Goal: Communication & Community: Answer question/provide support

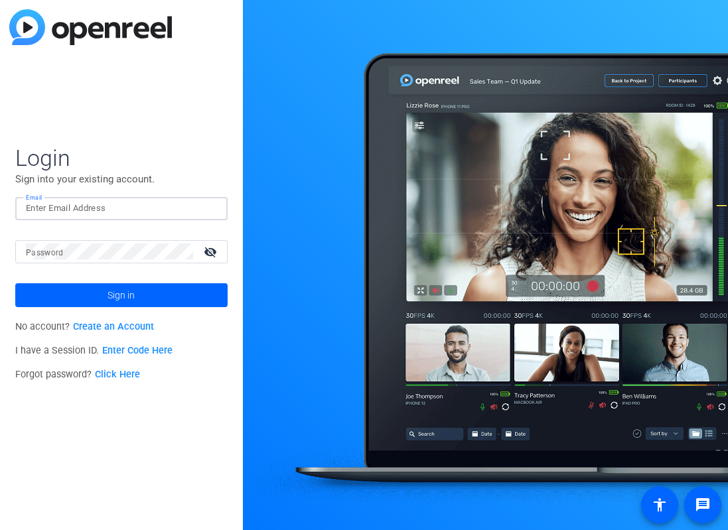
click at [50, 210] on input "Email" at bounding box center [121, 208] width 191 height 16
type input "[EMAIL_ADDRESS][DOMAIN_NAME]"
click at [43, 255] on mat-label "Password" at bounding box center [45, 252] width 38 height 9
click at [76, 293] on span at bounding box center [121, 295] width 212 height 32
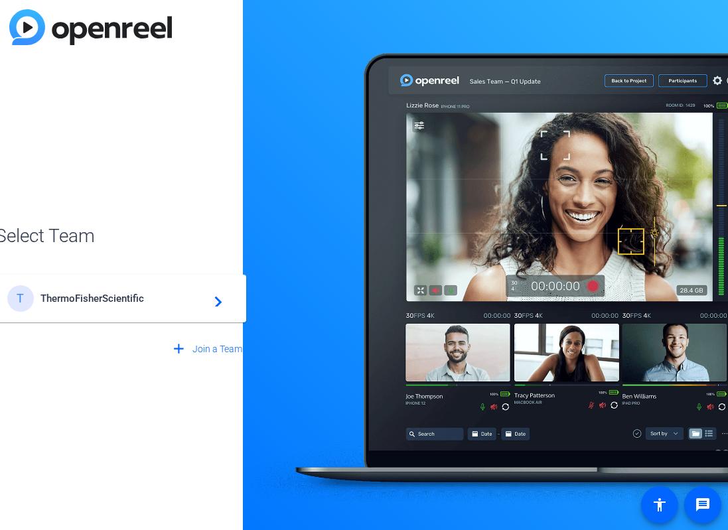
click at [216, 303] on mat-icon "navigate_next" at bounding box center [214, 299] width 16 height 16
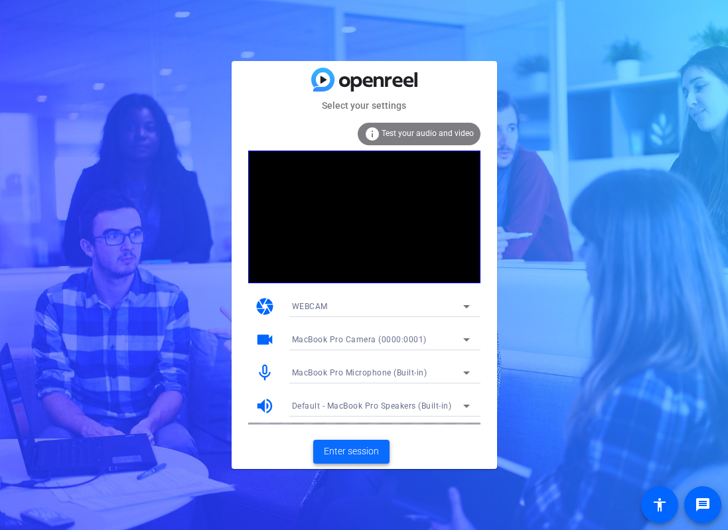
click at [362, 448] on span "Enter session" at bounding box center [351, 451] width 55 height 14
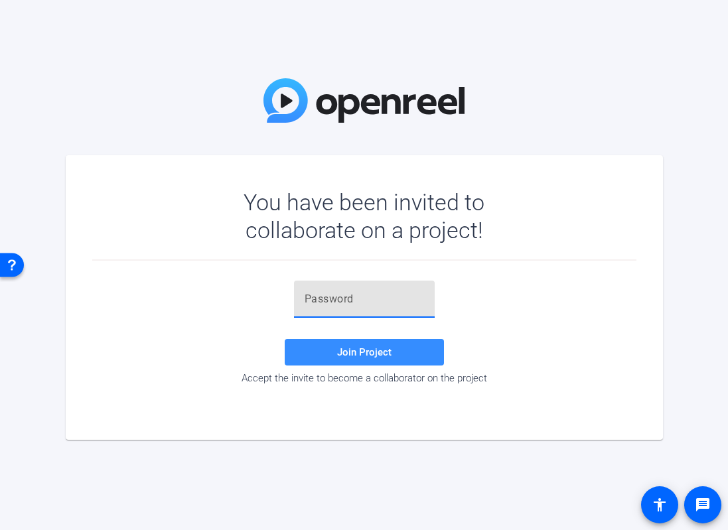
click at [310, 303] on input "text" at bounding box center [363, 299] width 119 height 16
paste input "MxjbyS"
type input "MxjbyS"
click at [332, 348] on span at bounding box center [364, 352] width 159 height 32
drag, startPoint x: 344, startPoint y: 299, endPoint x: 282, endPoint y: 299, distance: 62.3
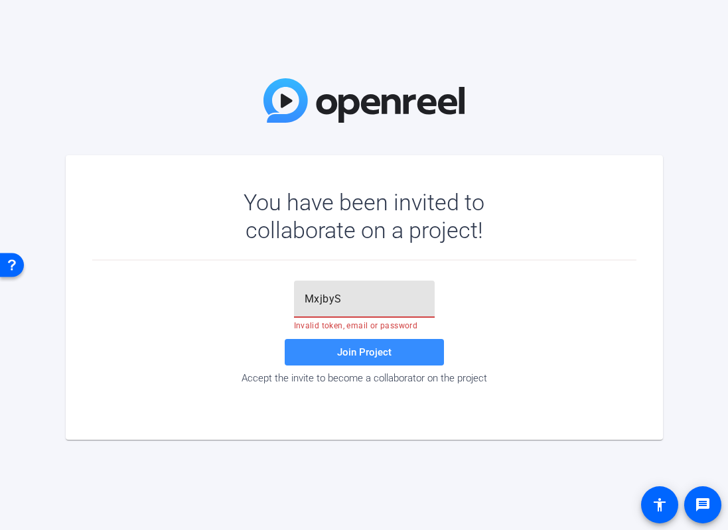
click at [282, 299] on div "MxjbyS Invalid token, email or password Join Project Accept the invite to becom…" at bounding box center [364, 332] width 544 height 103
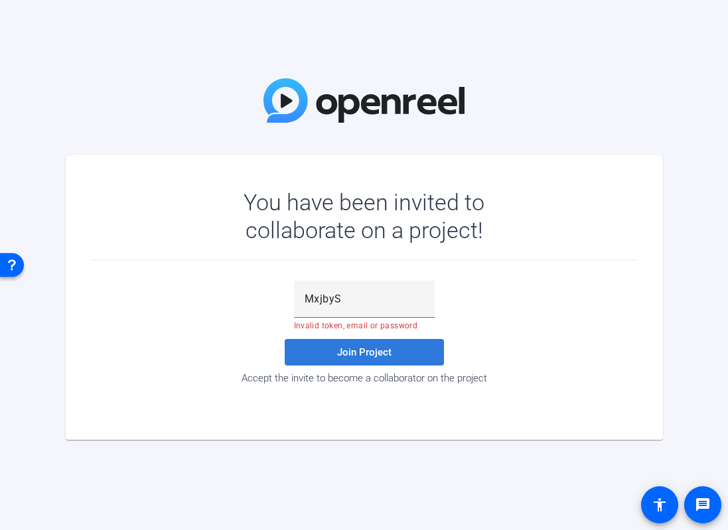
click at [324, 351] on span at bounding box center [364, 352] width 159 height 32
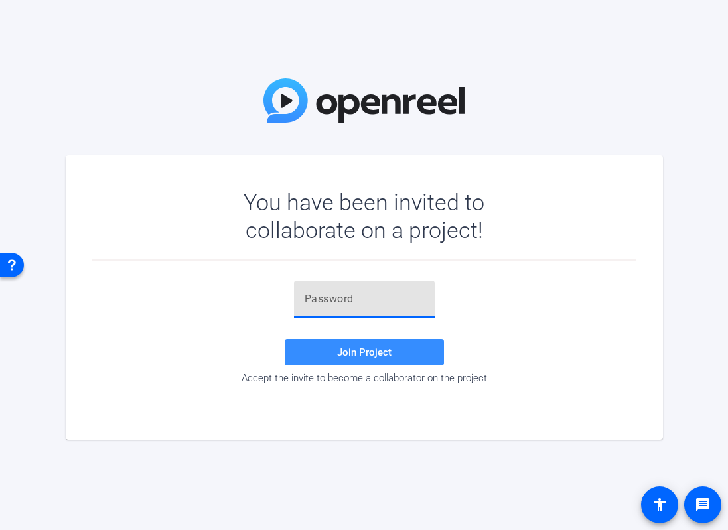
click at [356, 302] on input "text" at bounding box center [363, 299] width 119 height 16
type input "P#1tJu"
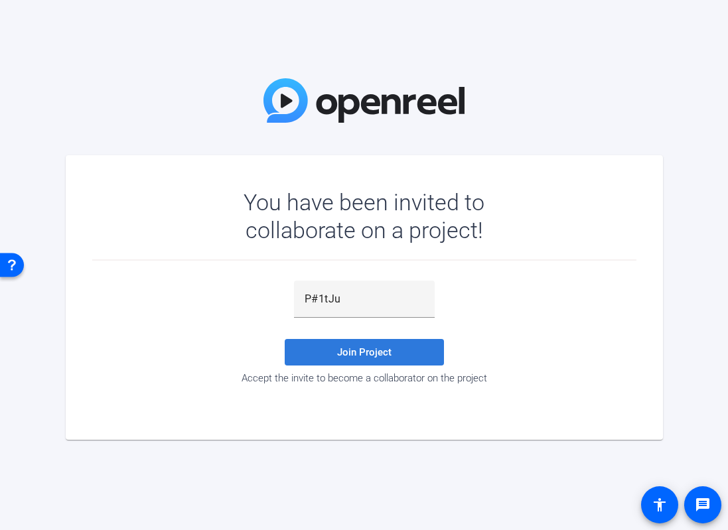
click at [393, 352] on span at bounding box center [364, 352] width 159 height 32
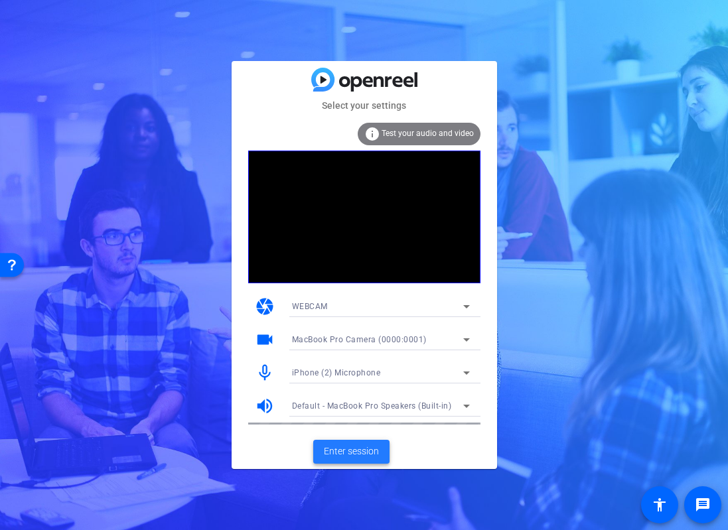
click at [332, 449] on span "Enter session" at bounding box center [351, 451] width 55 height 14
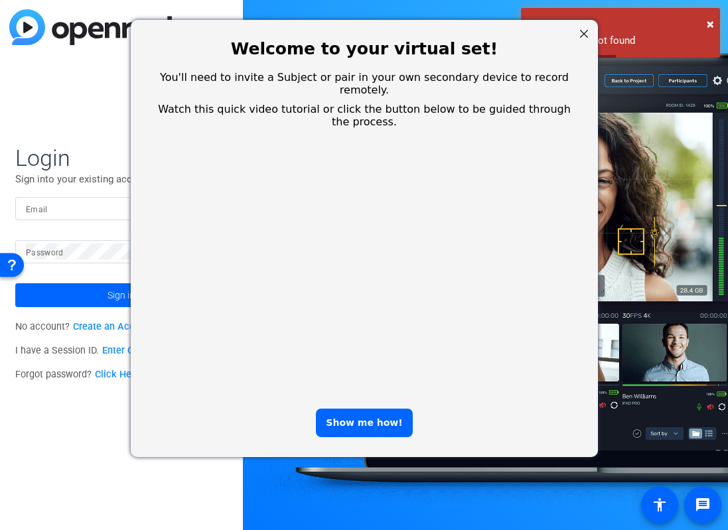
click at [583, 31] on div at bounding box center [582, 33] width 17 height 17
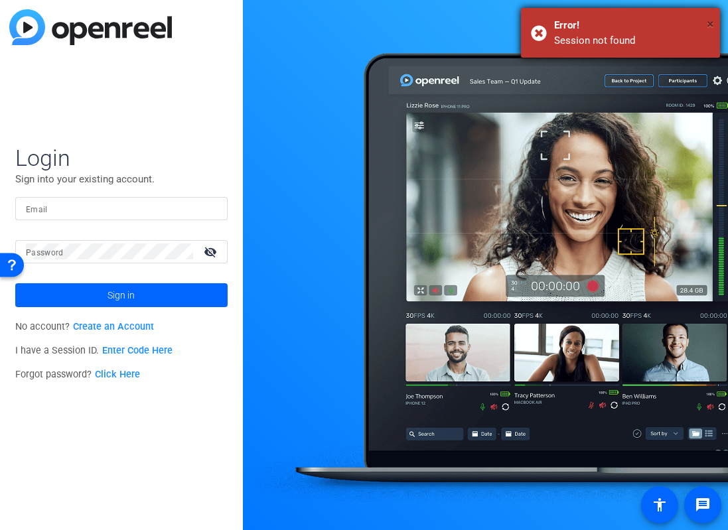
click at [709, 21] on span "×" at bounding box center [709, 24] width 7 height 16
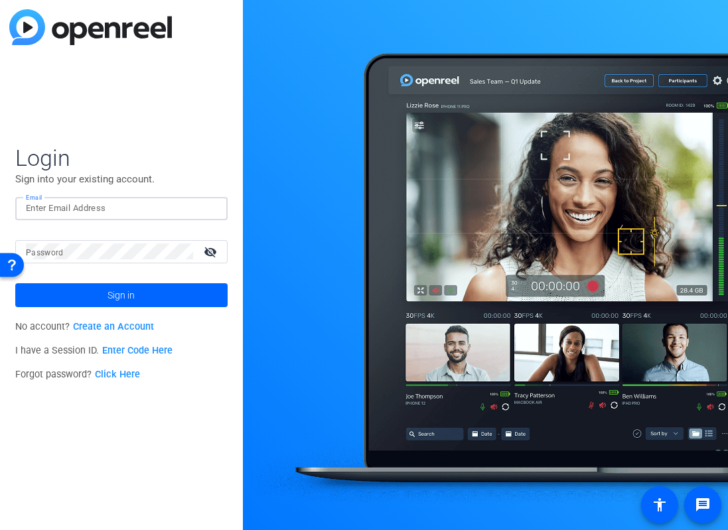
click at [66, 212] on input "Email" at bounding box center [121, 208] width 191 height 16
type input "[EMAIL_ADDRESS][DOMAIN_NAME]"
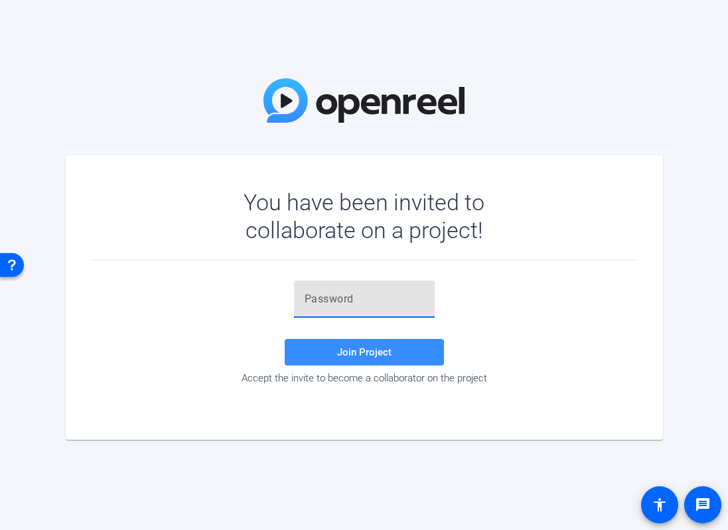
click at [336, 304] on input "text" at bounding box center [363, 299] width 119 height 16
paste input "P#1tJu"
type input "P#1tJu"
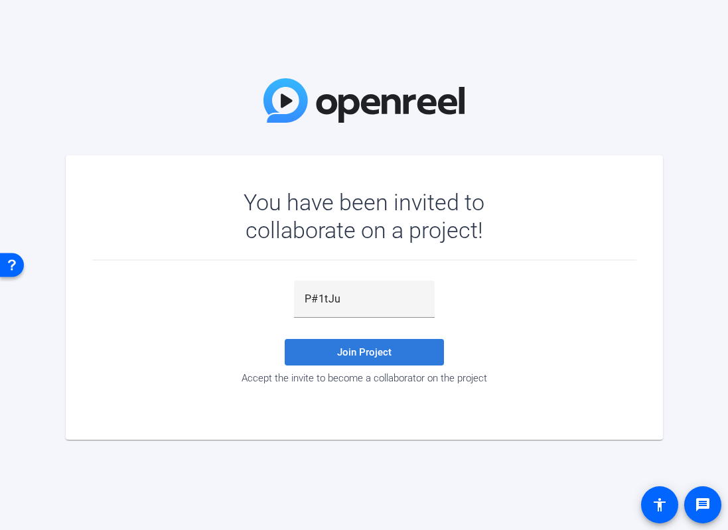
click at [358, 352] on span "Join Project" at bounding box center [364, 352] width 54 height 12
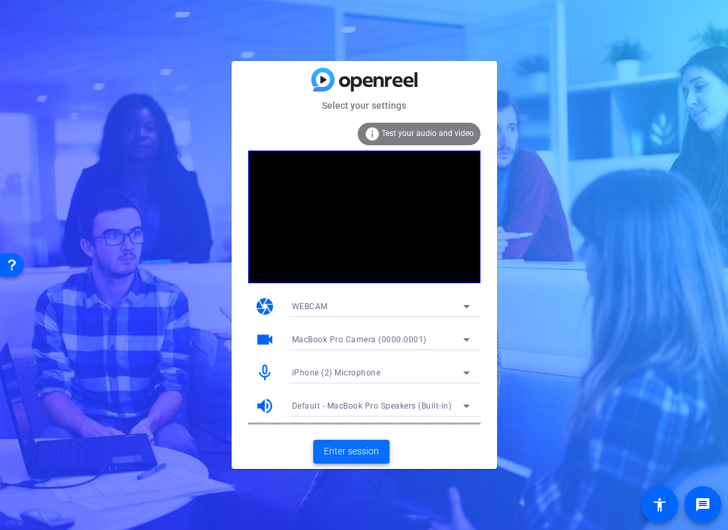
click at [336, 448] on span "Enter session" at bounding box center [351, 451] width 55 height 14
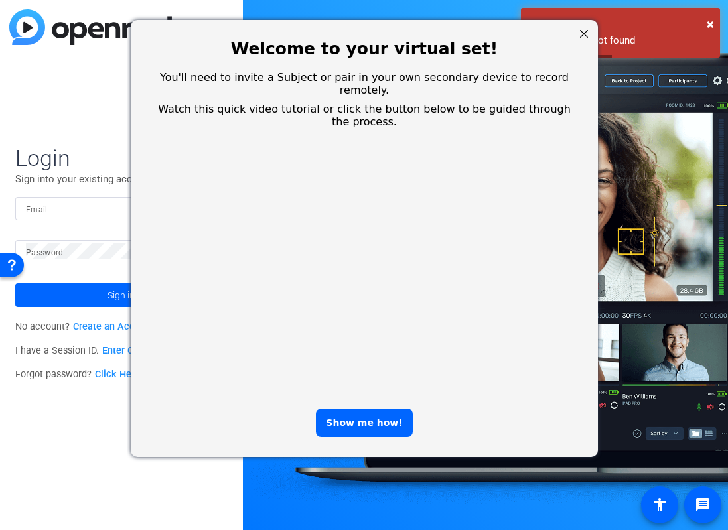
click at [583, 30] on div at bounding box center [582, 33] width 17 height 17
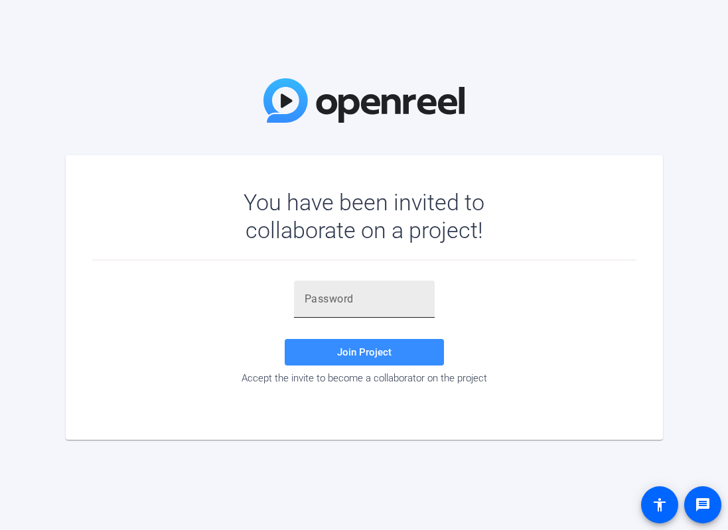
click at [312, 300] on input "text" at bounding box center [363, 299] width 119 height 16
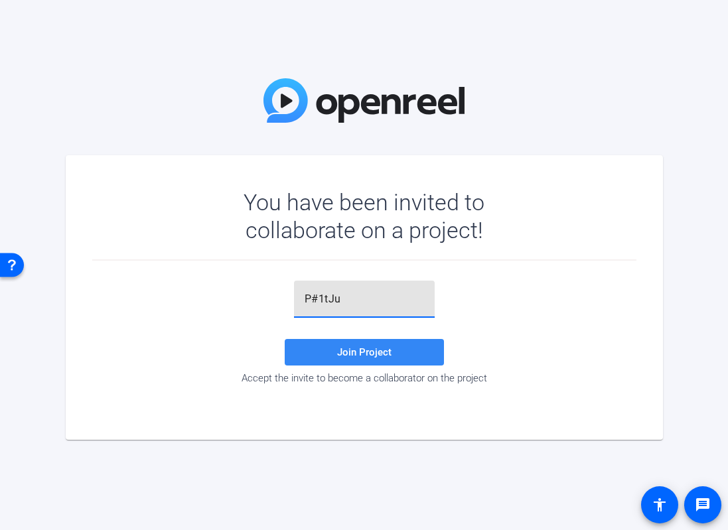
type input "P#1tJu"
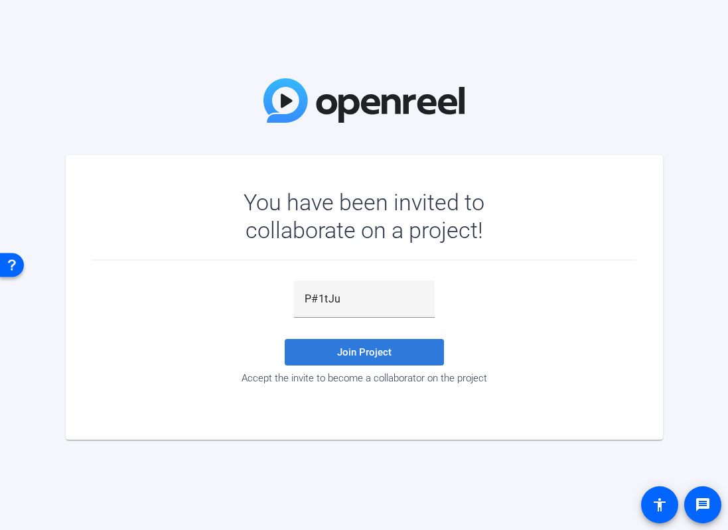
click at [349, 351] on span "Join Project" at bounding box center [364, 352] width 54 height 12
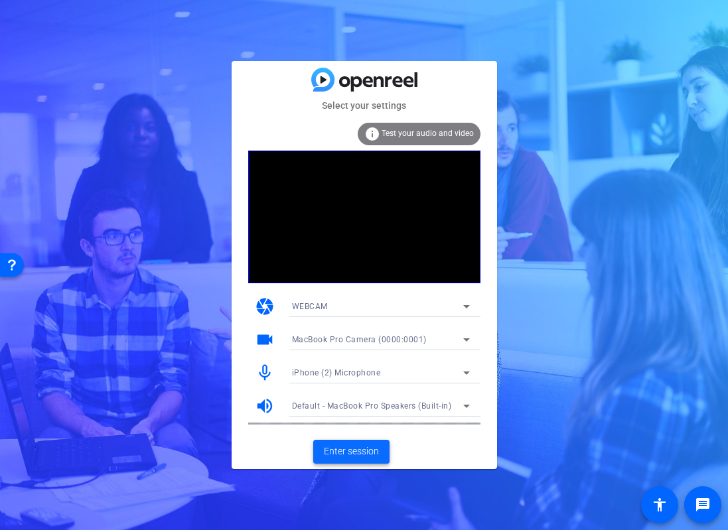
click at [323, 450] on span at bounding box center [351, 452] width 76 height 32
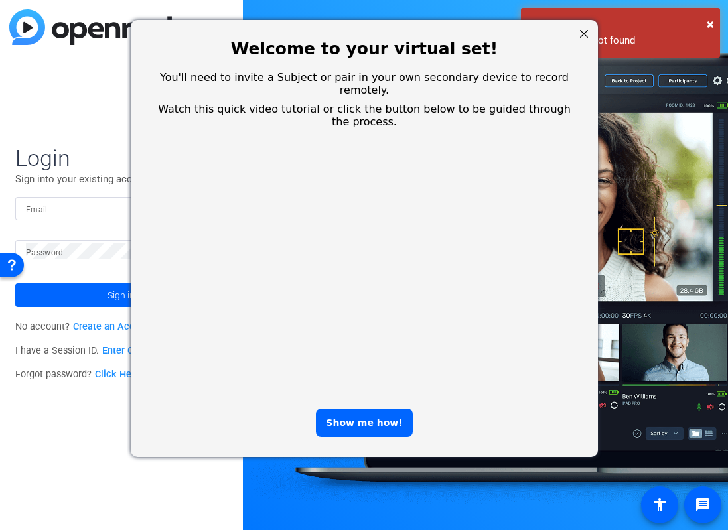
click at [581, 31] on div at bounding box center [582, 33] width 17 height 17
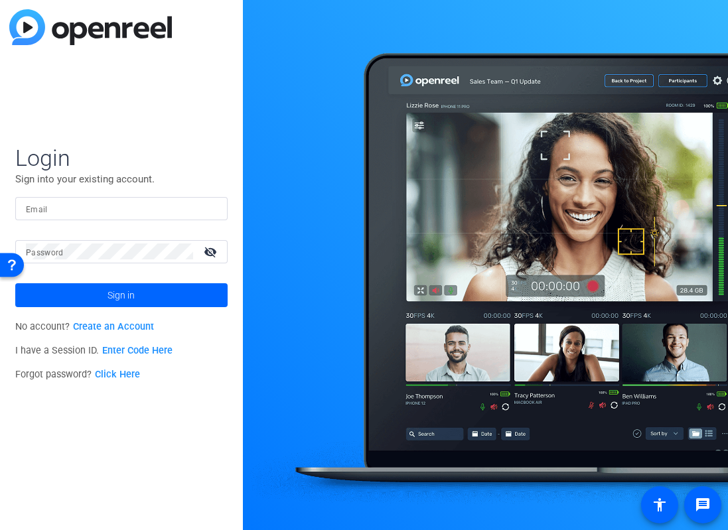
click at [45, 210] on mat-label "Email" at bounding box center [37, 209] width 22 height 9
click at [45, 210] on input "Email" at bounding box center [121, 208] width 191 height 16
type input "[EMAIL_ADDRESS][DOMAIN_NAME]"
click at [58, 254] on mat-label "Password" at bounding box center [45, 252] width 38 height 9
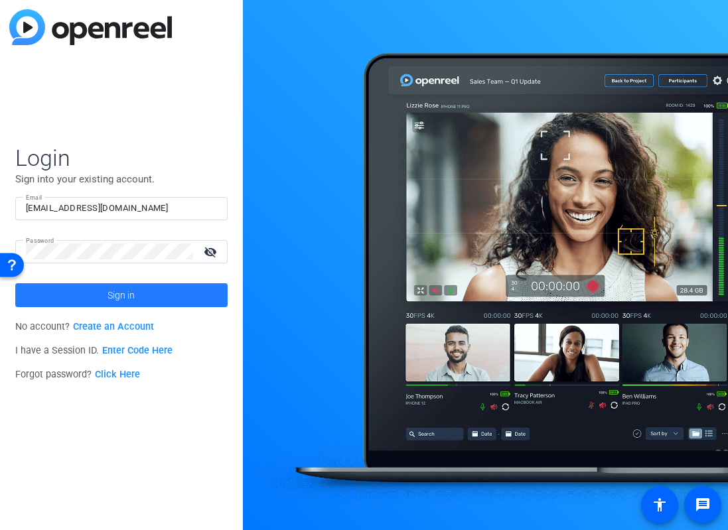
click at [92, 294] on span at bounding box center [121, 295] width 212 height 32
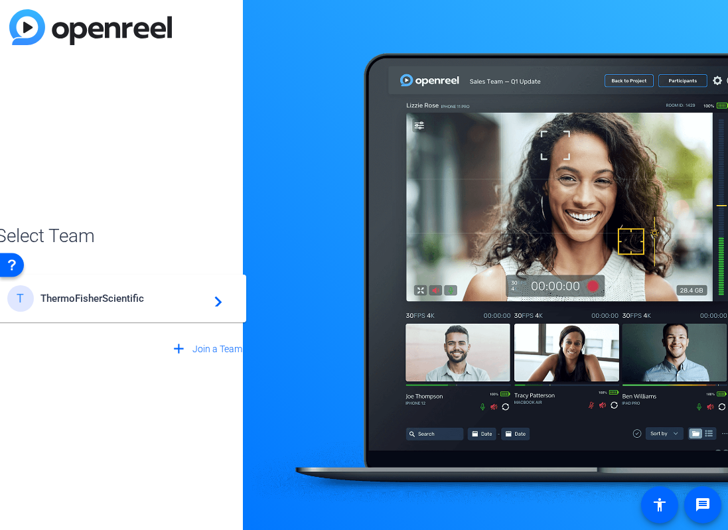
click at [92, 294] on span "ThermoFisherScientific" at bounding box center [123, 298] width 166 height 12
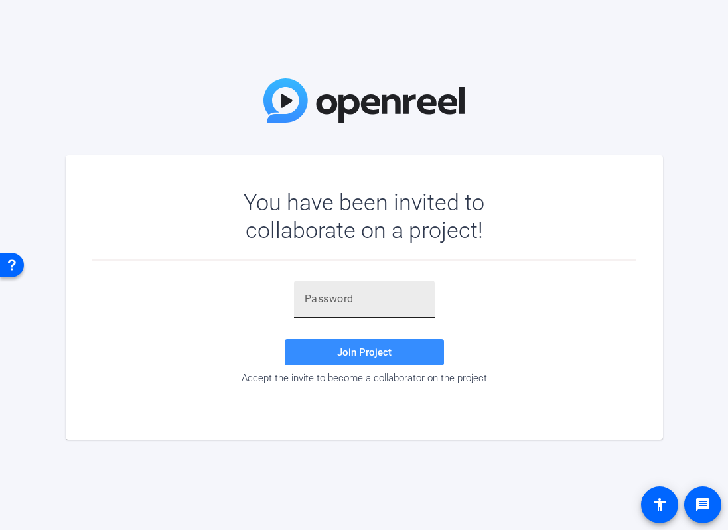
click at [324, 304] on input "text" at bounding box center [363, 299] width 119 height 16
type input "P#1tJu"
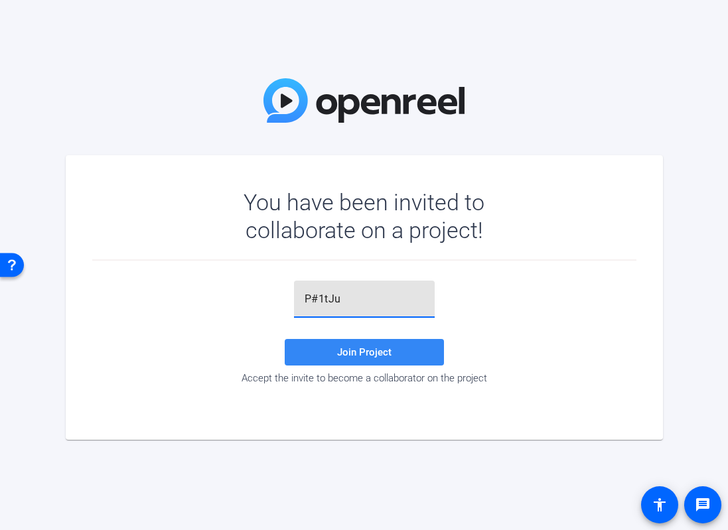
click at [340, 349] on span "Join Project" at bounding box center [364, 352] width 54 height 12
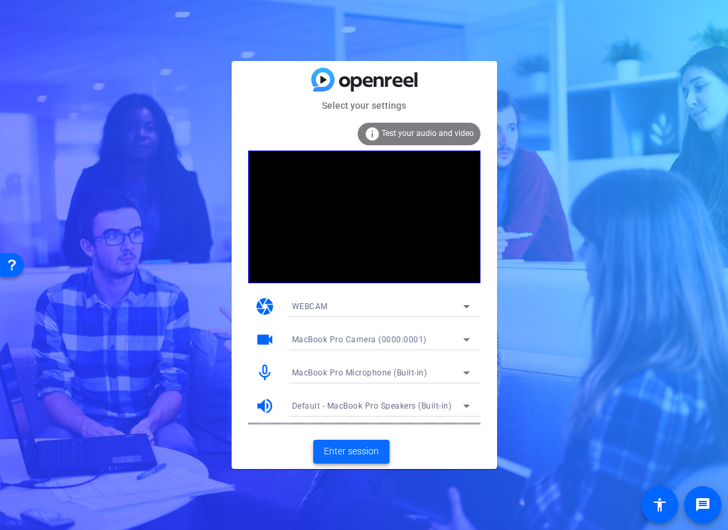
click at [339, 452] on span "Enter session" at bounding box center [351, 451] width 55 height 14
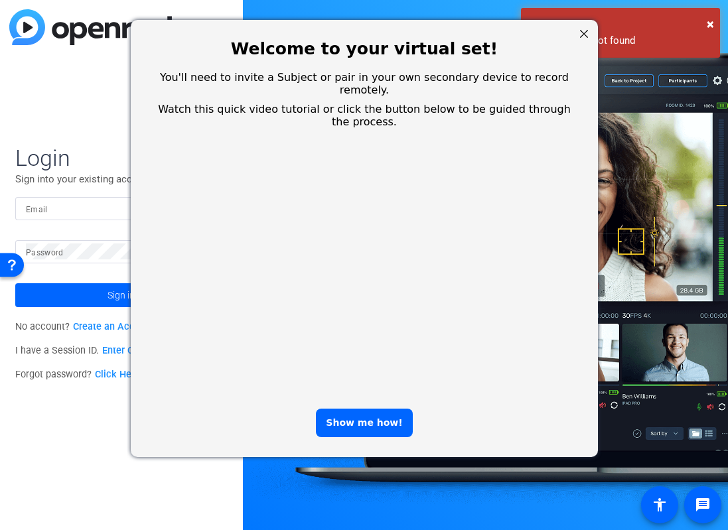
click at [584, 32] on div at bounding box center [582, 33] width 17 height 17
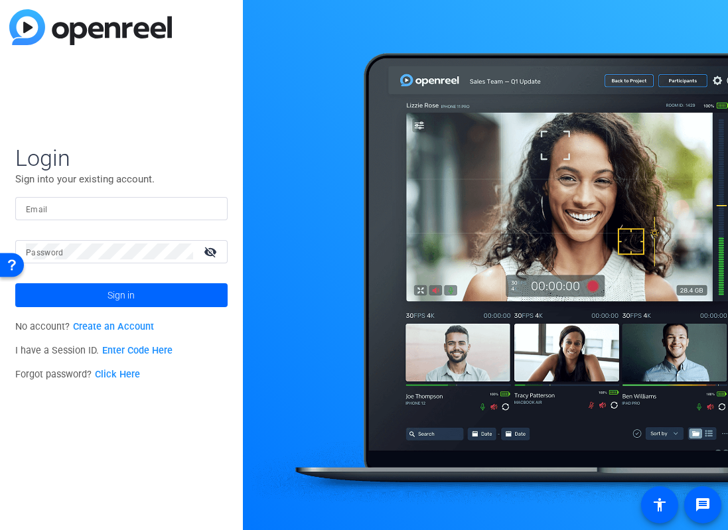
click at [94, 29] on img at bounding box center [90, 27] width 162 height 36
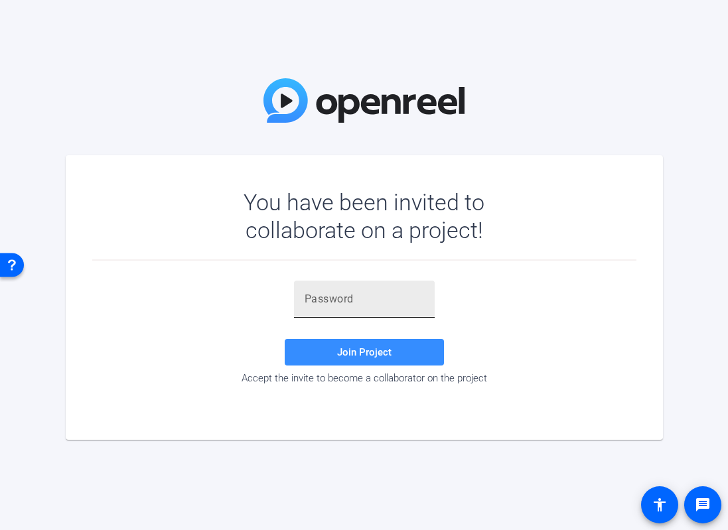
click at [317, 299] on input "text" at bounding box center [363, 299] width 119 height 16
type input "P#1tJu"
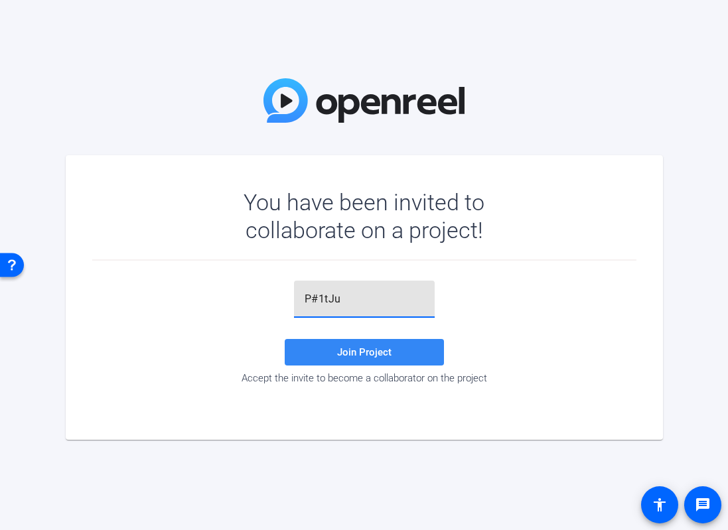
click at [346, 350] on span "Join Project" at bounding box center [364, 352] width 54 height 12
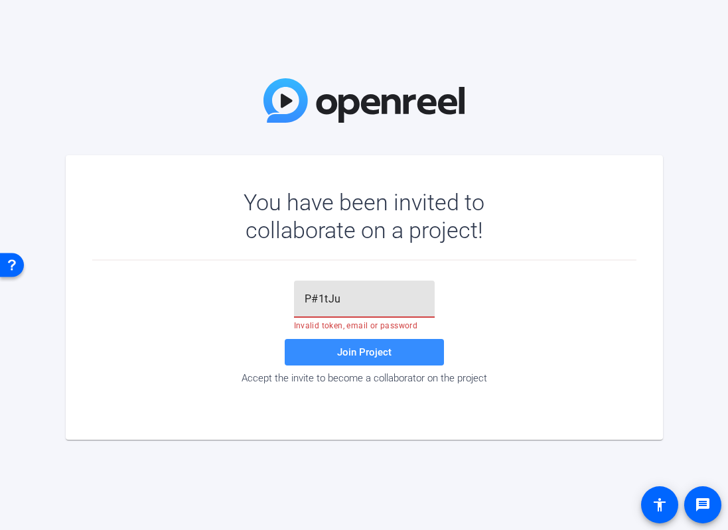
drag, startPoint x: 348, startPoint y: 298, endPoint x: 264, endPoint y: 294, distance: 83.7
click at [264, 294] on div "P#1tJu Invalid token, email or password Join Project Accept the invite to becom…" at bounding box center [364, 332] width 544 height 103
click at [310, 299] on input "text" at bounding box center [363, 299] width 119 height 16
paste input "P#1tJu"
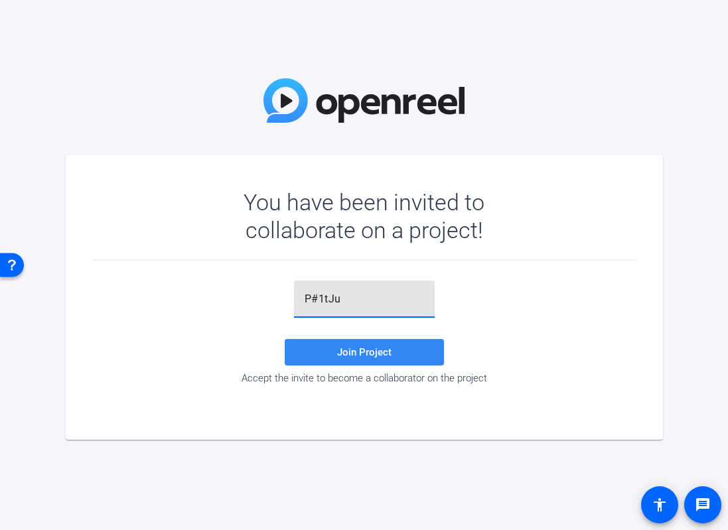
type input "P#1tJu"
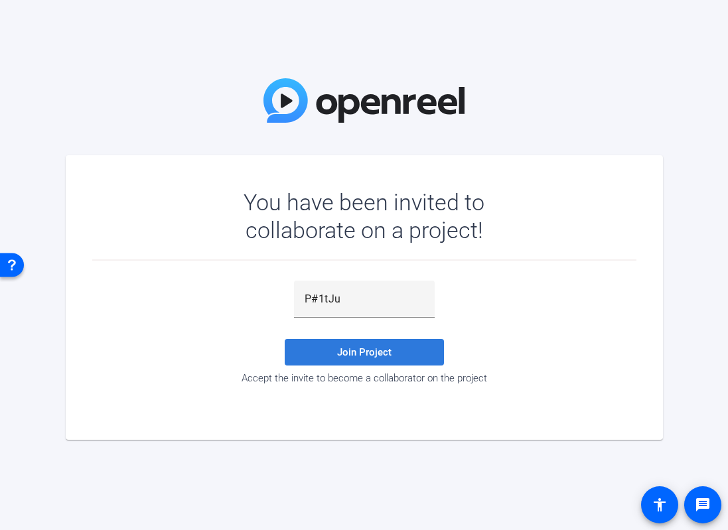
click at [332, 346] on span at bounding box center [364, 352] width 159 height 32
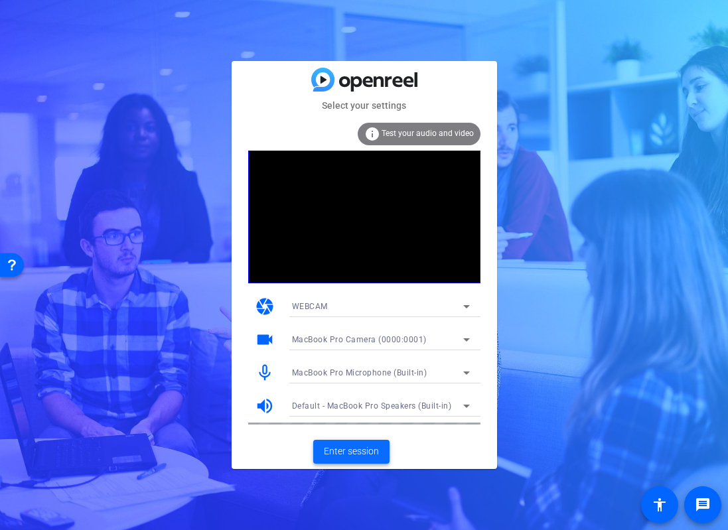
click at [342, 448] on span "Enter session" at bounding box center [351, 451] width 55 height 14
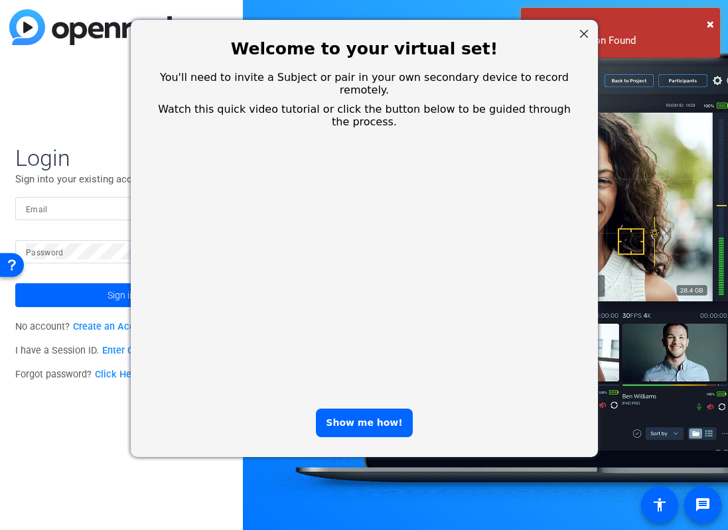
click at [584, 35] on div at bounding box center [582, 33] width 17 height 17
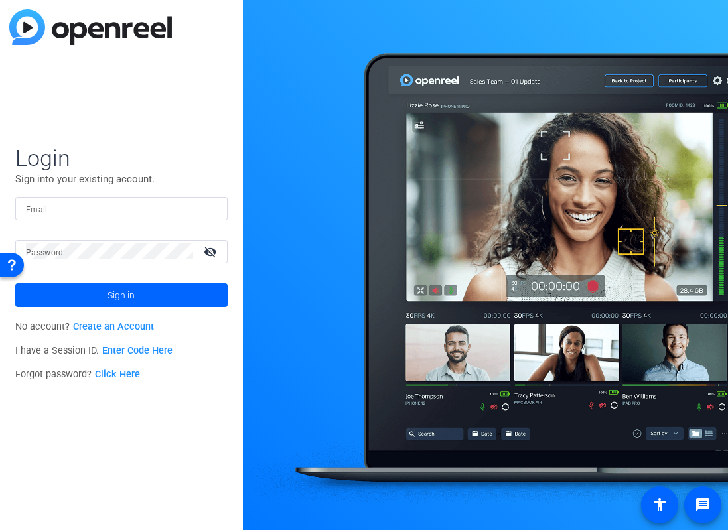
click at [105, 325] on link "Create an Account" at bounding box center [113, 326] width 81 height 11
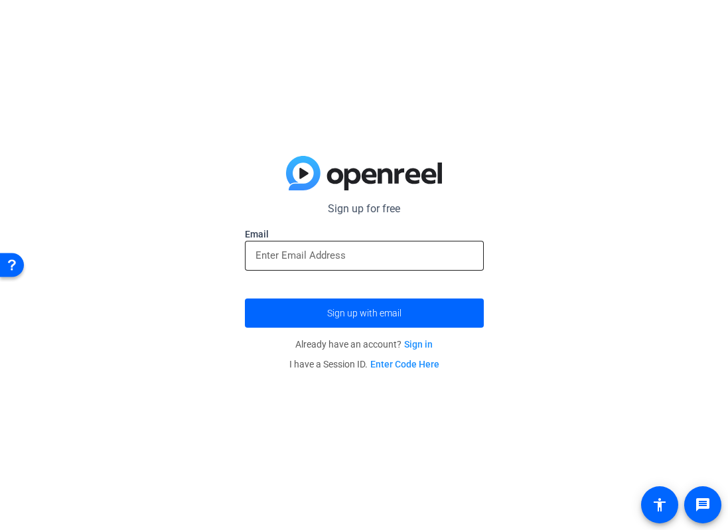
click at [287, 255] on input "email" at bounding box center [364, 255] width 218 height 16
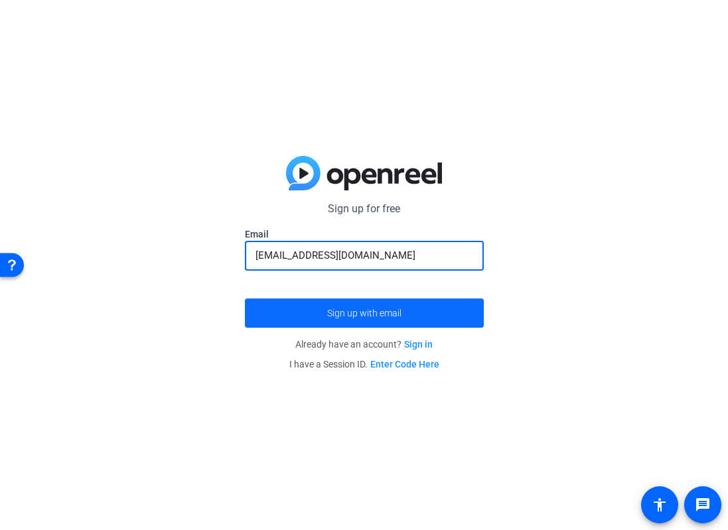
type input "ehartsock@exit10.com"
click at [320, 311] on span "submit" at bounding box center [364, 313] width 239 height 32
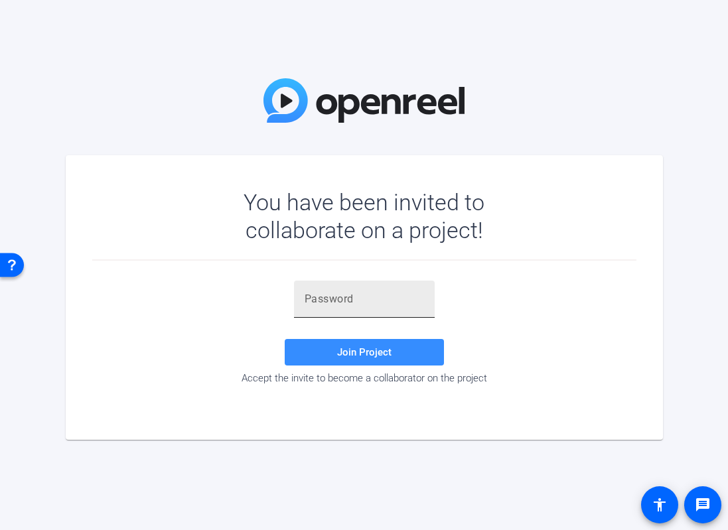
click at [346, 302] on input "text" at bounding box center [363, 299] width 119 height 16
paste input "MxjbyS"
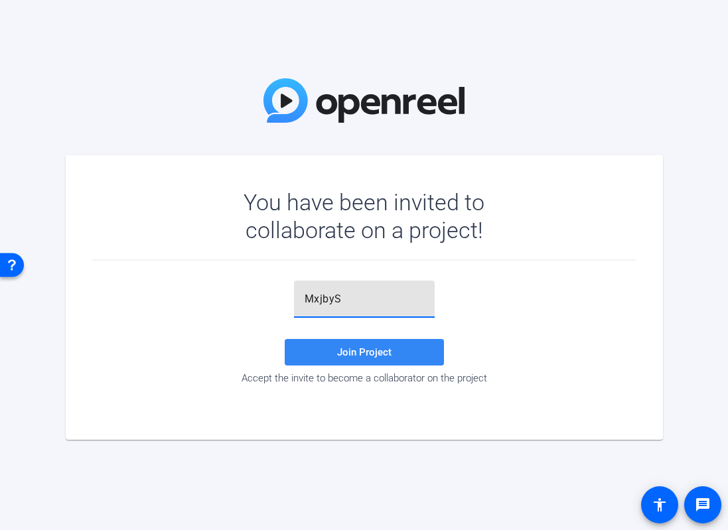
type input "MxjbyS"
click at [357, 353] on span "Join Project" at bounding box center [364, 352] width 54 height 12
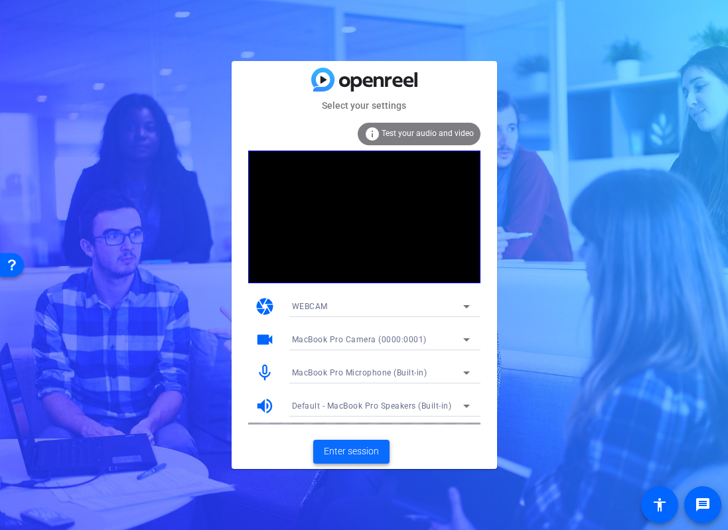
click at [346, 451] on span "Enter session" at bounding box center [351, 451] width 55 height 14
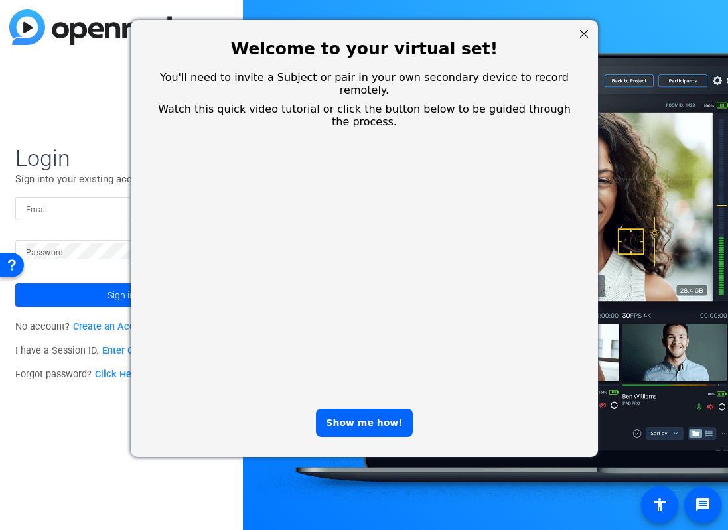
click at [589, 32] on div at bounding box center [582, 33] width 17 height 17
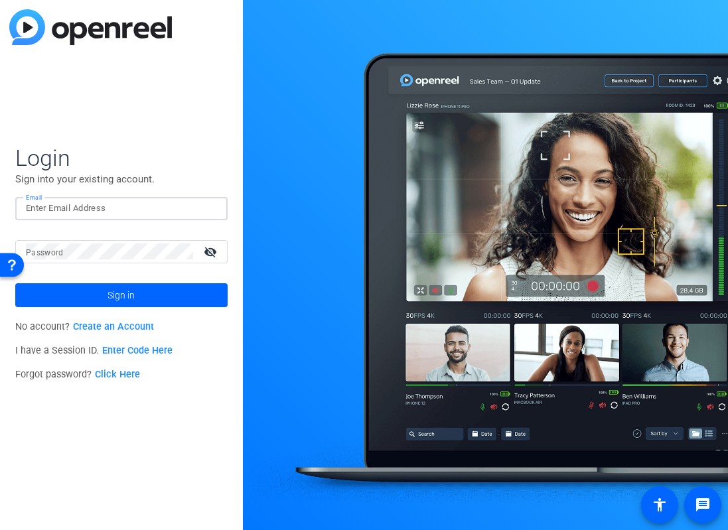
click at [60, 209] on input "Email" at bounding box center [121, 208] width 191 height 16
type input "[EMAIL_ADDRESS][DOMAIN_NAME]"
click at [97, 296] on span at bounding box center [121, 295] width 212 height 32
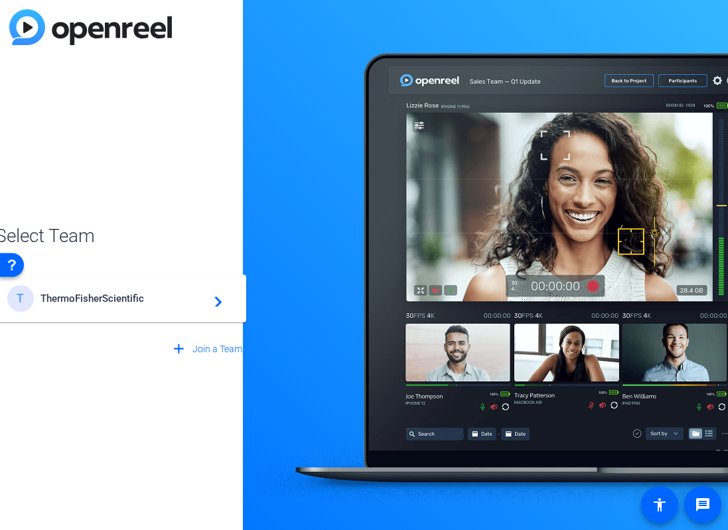
click at [97, 296] on span "ThermoFisherScientific" at bounding box center [123, 298] width 166 height 12
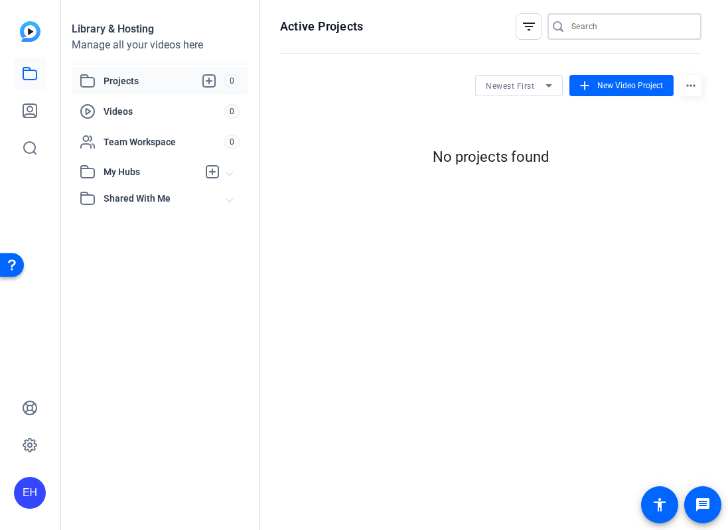
click at [579, 25] on input "Search" at bounding box center [630, 27] width 119 height 16
type input "Becky"
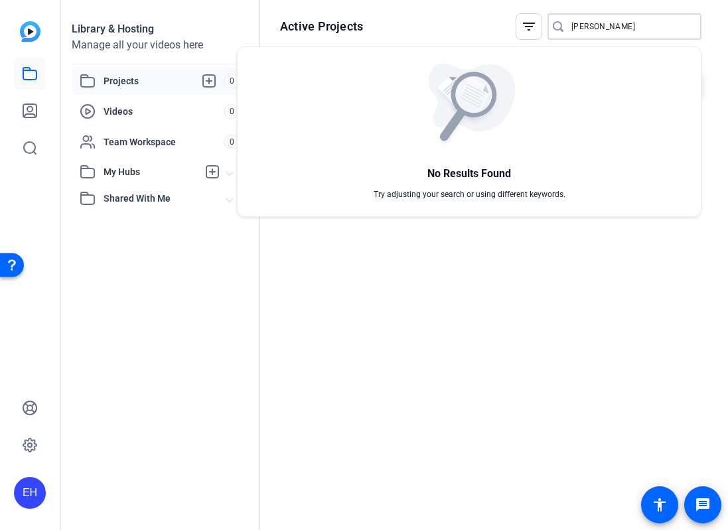
click at [114, 76] on div at bounding box center [364, 265] width 728 height 530
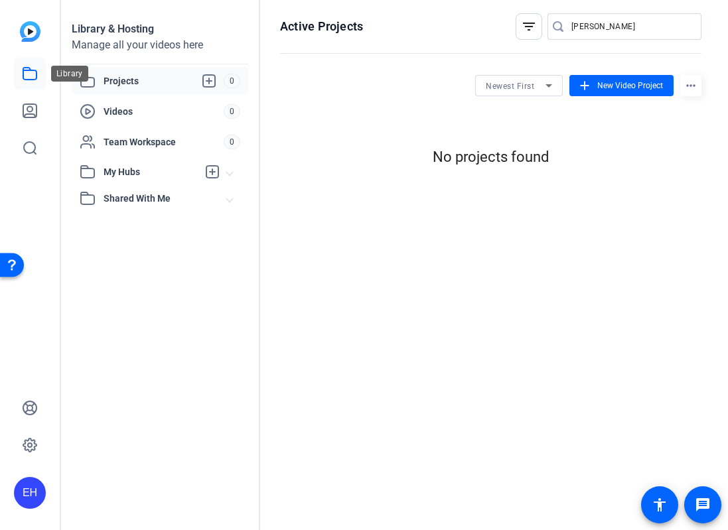
click at [29, 68] on icon at bounding box center [29, 74] width 13 height 12
click at [28, 105] on icon at bounding box center [30, 111] width 16 height 16
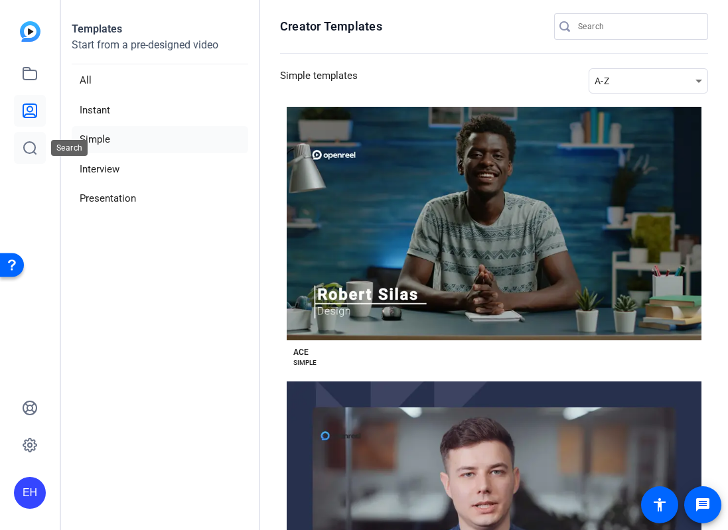
click at [24, 147] on icon at bounding box center [30, 148] width 12 height 12
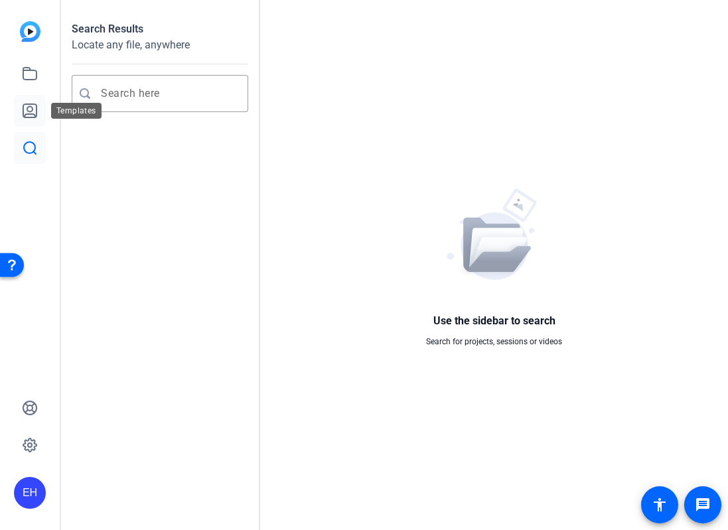
click at [26, 104] on icon at bounding box center [29, 110] width 13 height 13
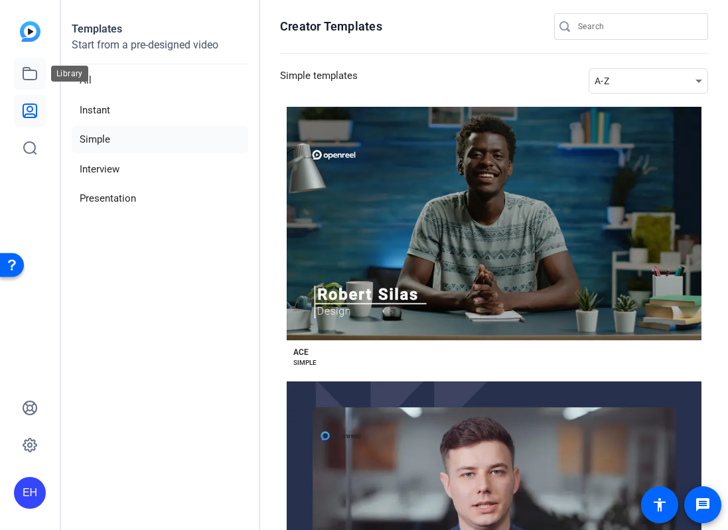
click at [31, 70] on icon at bounding box center [29, 74] width 13 height 12
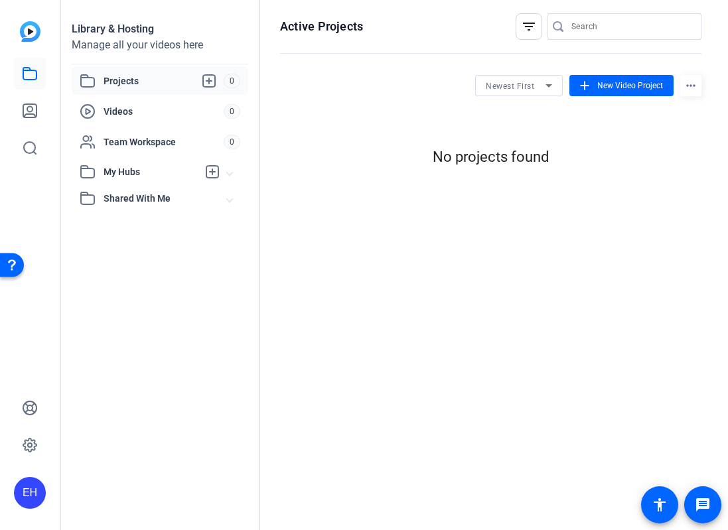
click at [527, 24] on mat-icon "filter_list" at bounding box center [529, 27] width 16 height 16
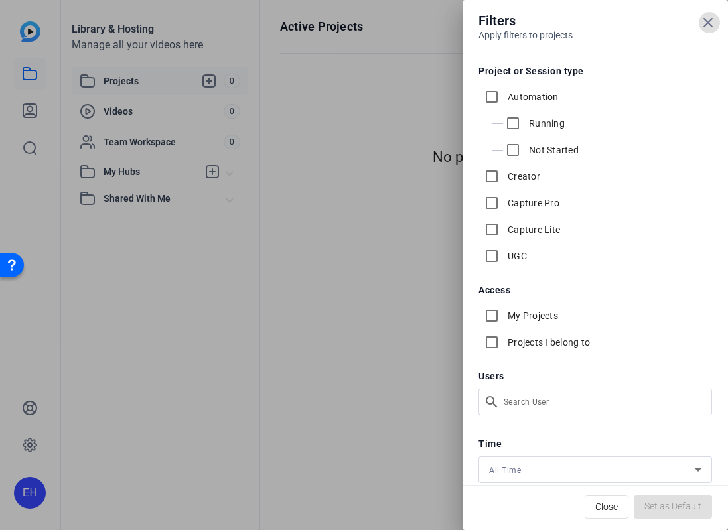
click at [708, 22] on icon at bounding box center [708, 23] width 8 height 8
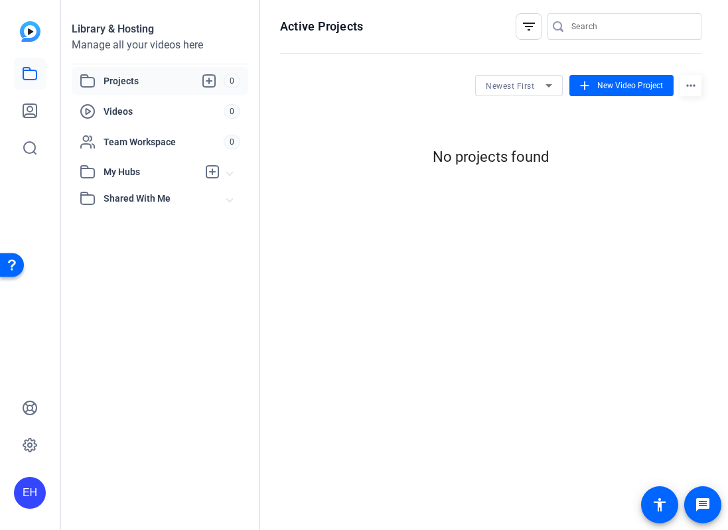
click at [11, 263] on div "Open Resource Center" at bounding box center [12, 264] width 11 height 11
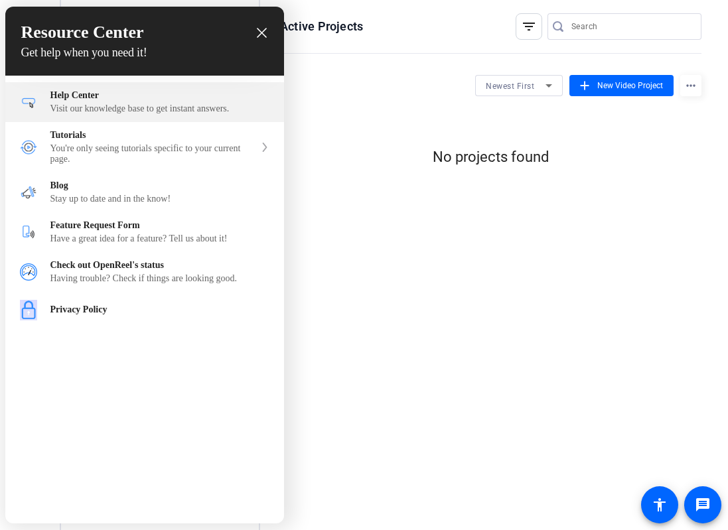
click at [100, 98] on div "Help Center" at bounding box center [159, 95] width 219 height 11
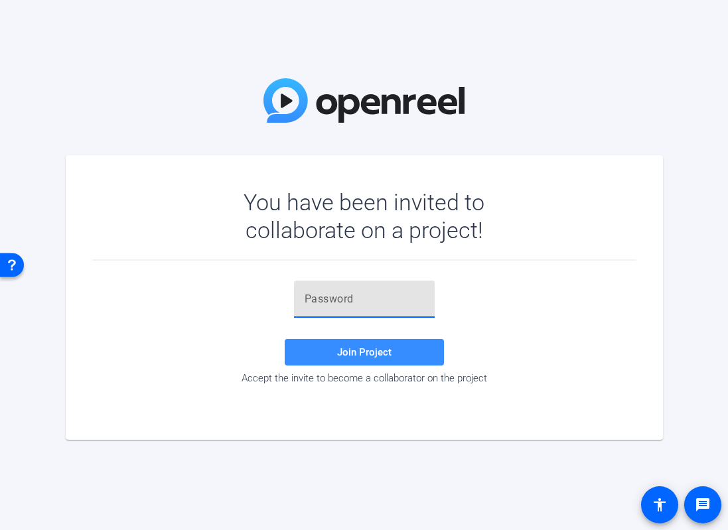
click at [326, 303] on input "text" at bounding box center [363, 299] width 119 height 16
type input "P#1tJu"
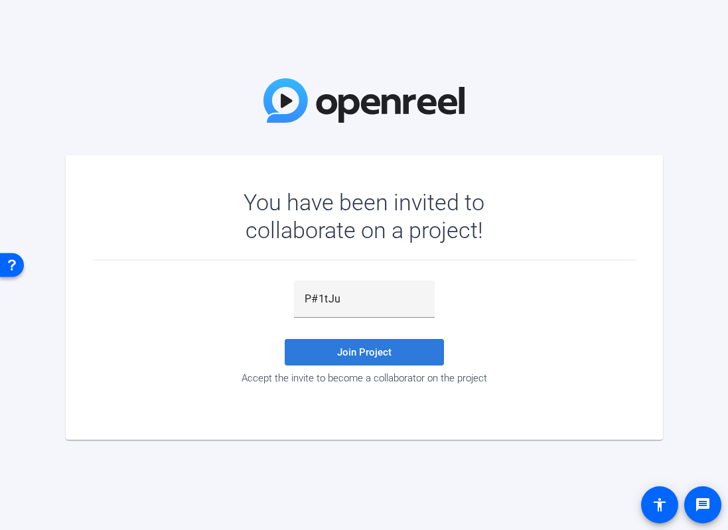
click at [364, 359] on span at bounding box center [364, 352] width 159 height 32
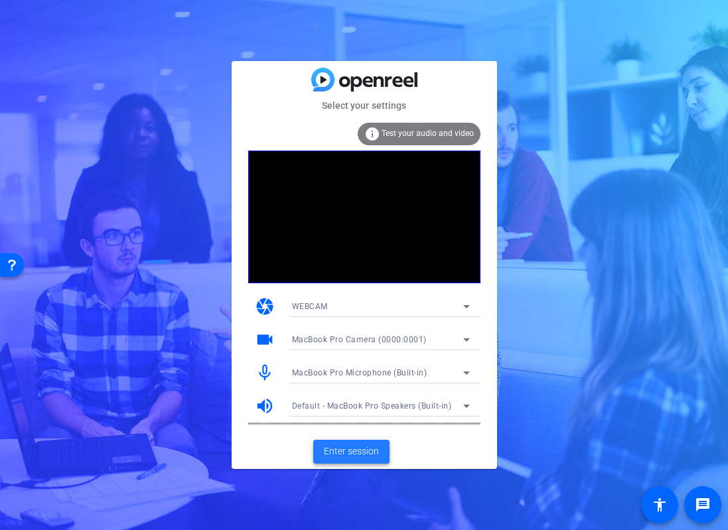
click at [330, 447] on span "Enter session" at bounding box center [351, 451] width 55 height 14
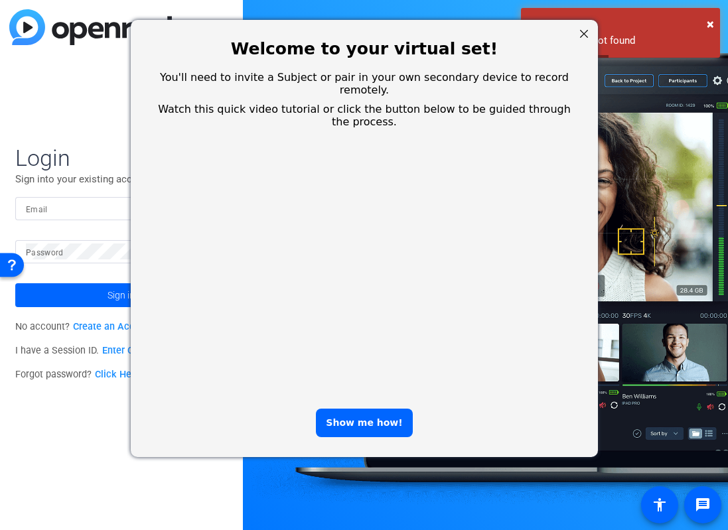
click at [582, 33] on div at bounding box center [582, 33] width 17 height 17
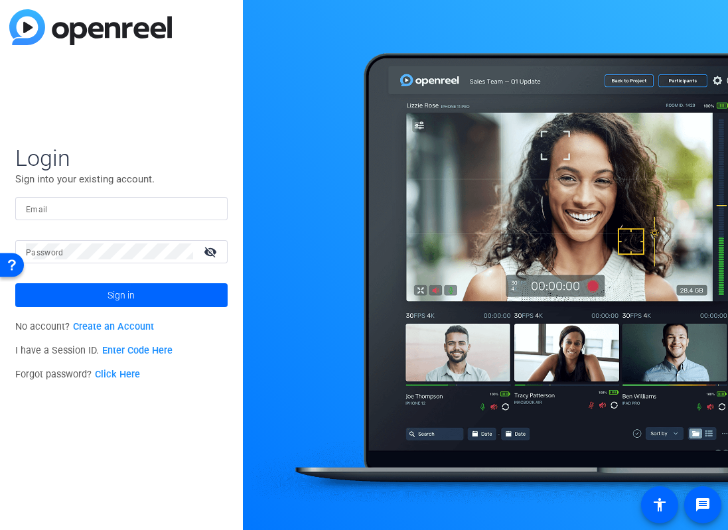
click at [82, 212] on input "Email" at bounding box center [121, 208] width 191 height 16
type input "[EMAIL_ADDRESS][DOMAIN_NAME]"
click at [115, 299] on span "Sign in" at bounding box center [120, 295] width 27 height 33
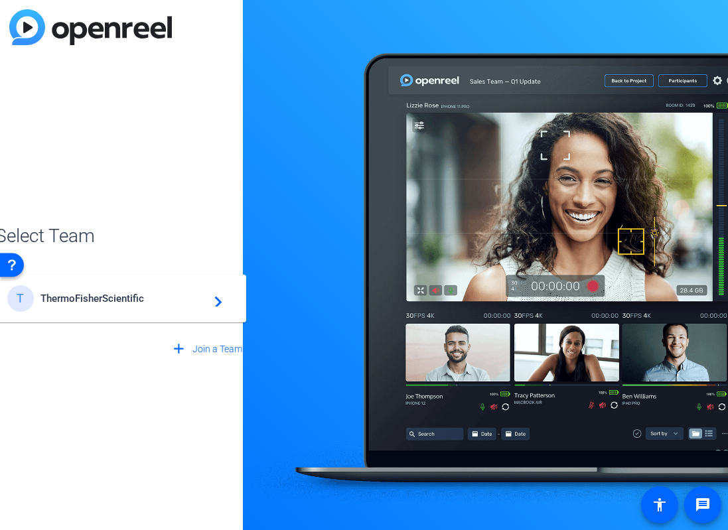
click at [115, 299] on span "ThermoFisherScientific" at bounding box center [123, 298] width 166 height 12
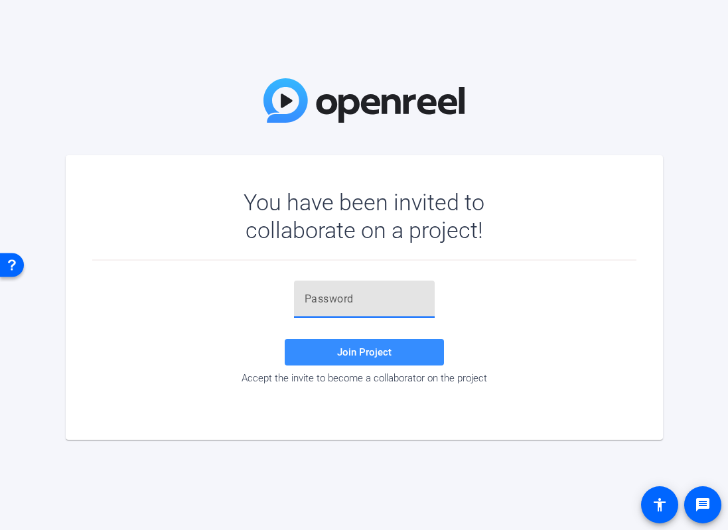
click at [346, 292] on input "text" at bounding box center [363, 299] width 119 height 16
type input "P#1tJu"
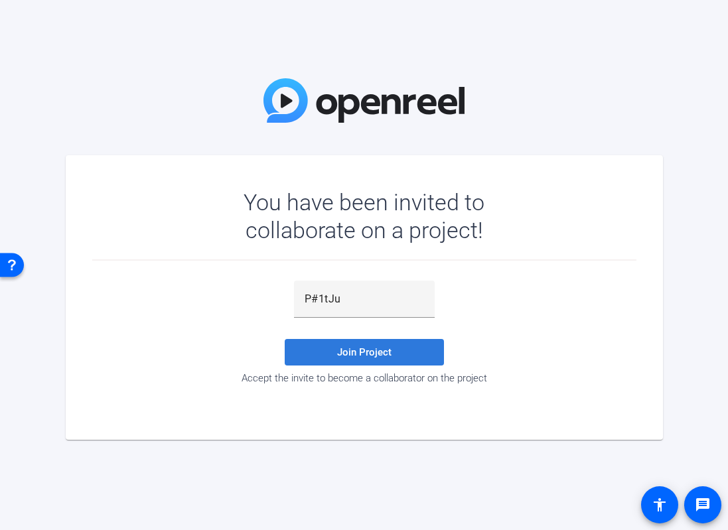
click at [340, 354] on span "Join Project" at bounding box center [364, 352] width 54 height 12
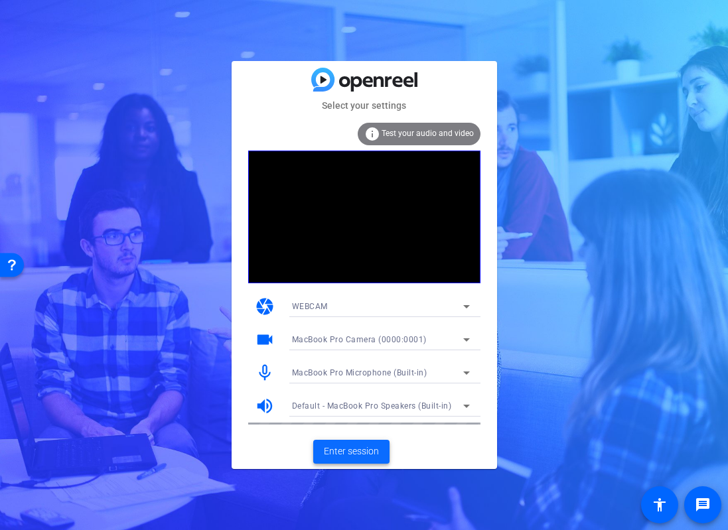
click at [345, 454] on span "Enter session" at bounding box center [351, 451] width 55 height 14
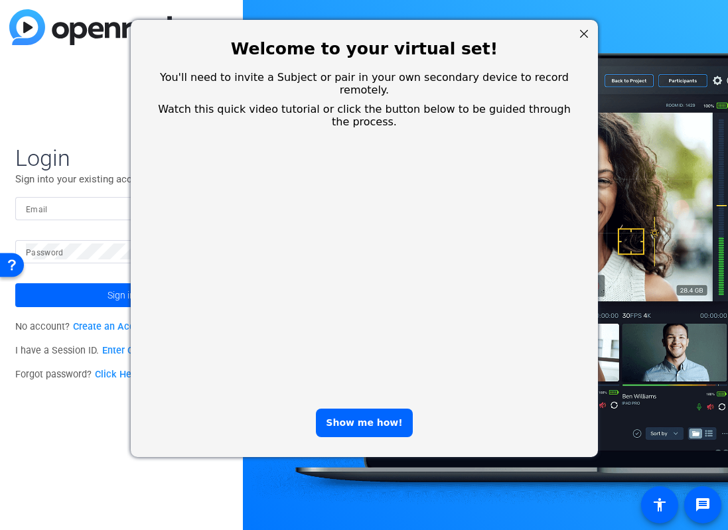
click at [579, 33] on div at bounding box center [582, 33] width 17 height 17
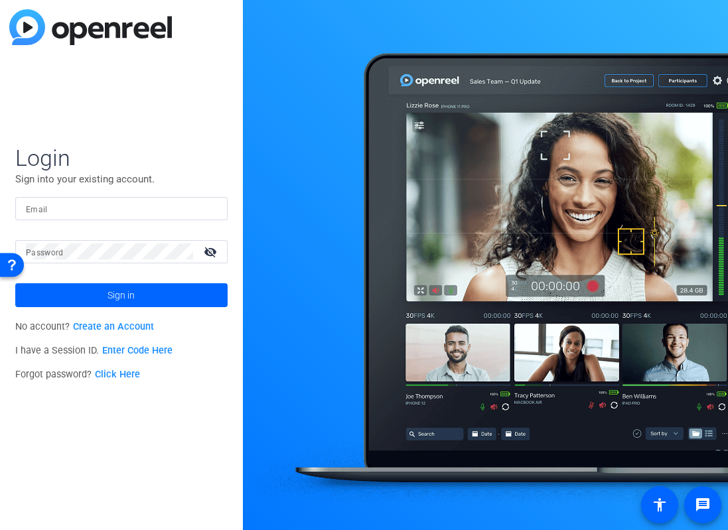
click at [37, 208] on mat-label "Email" at bounding box center [37, 209] width 22 height 9
click at [37, 208] on input "Email" at bounding box center [121, 208] width 191 height 16
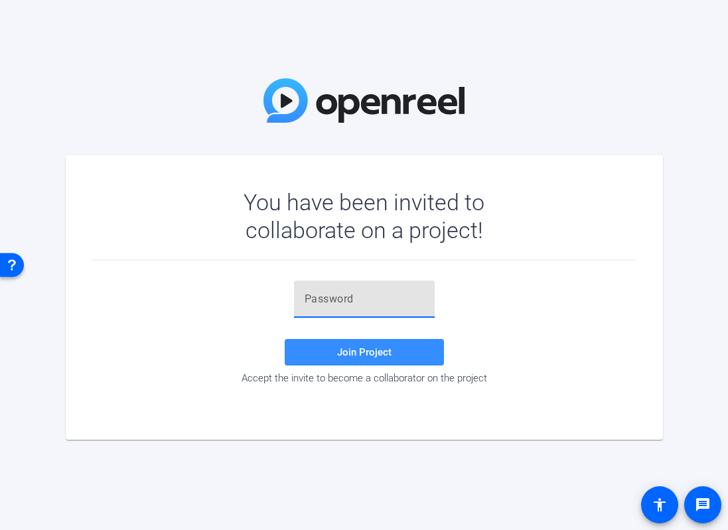
click at [314, 299] on input "text" at bounding box center [363, 299] width 119 height 16
paste input "P#1tJu"
type input "P#1tJu"
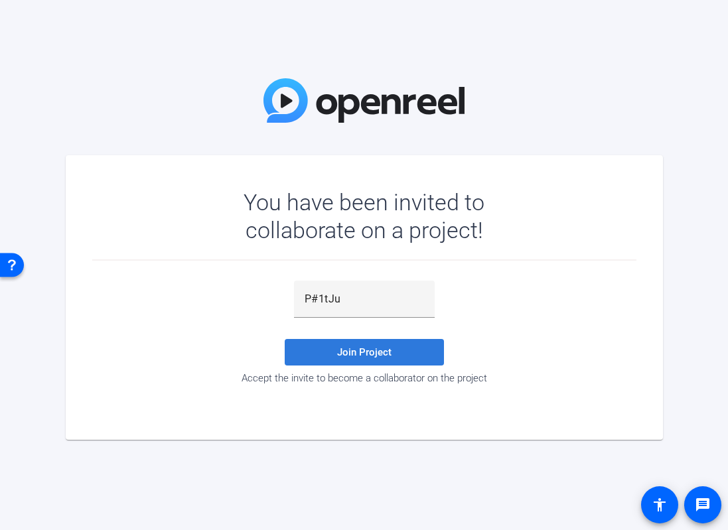
click at [307, 346] on span at bounding box center [364, 352] width 159 height 32
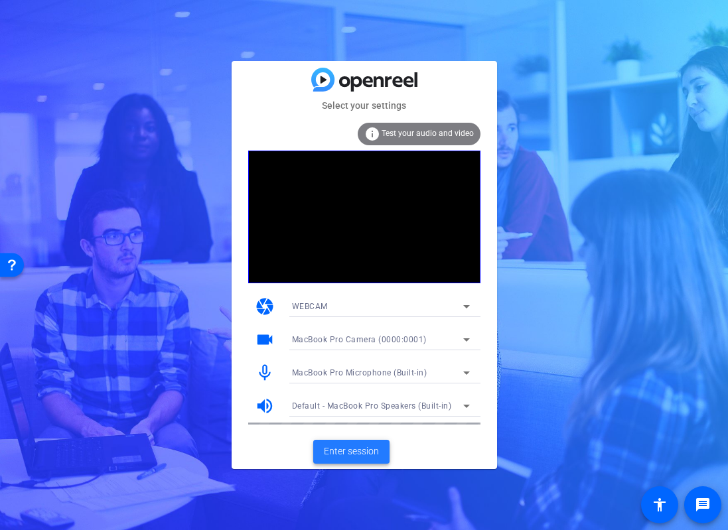
click at [329, 456] on span "Enter session" at bounding box center [351, 451] width 55 height 14
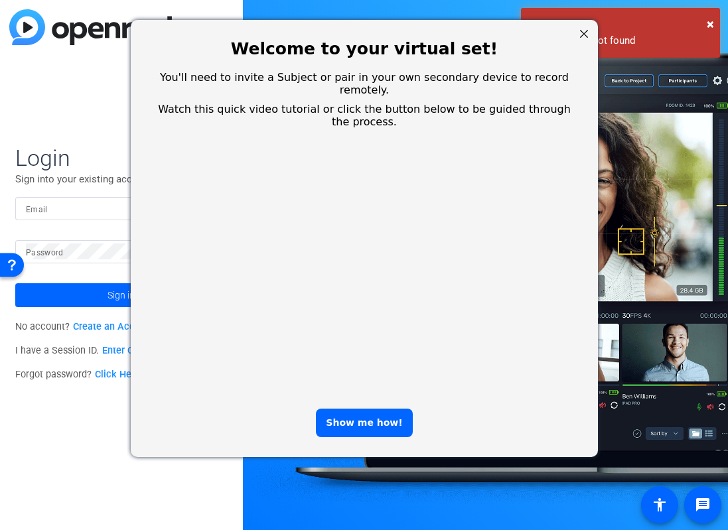
click at [580, 29] on div at bounding box center [582, 33] width 17 height 17
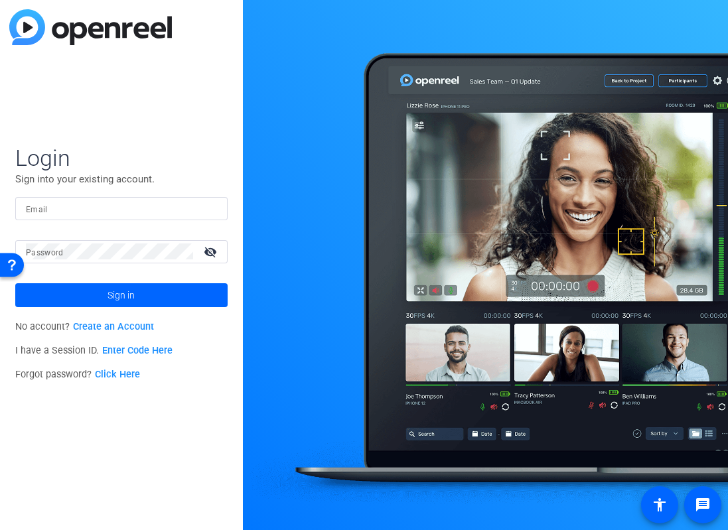
click at [15, 262] on div "Open Resource Center" at bounding box center [12, 264] width 11 height 11
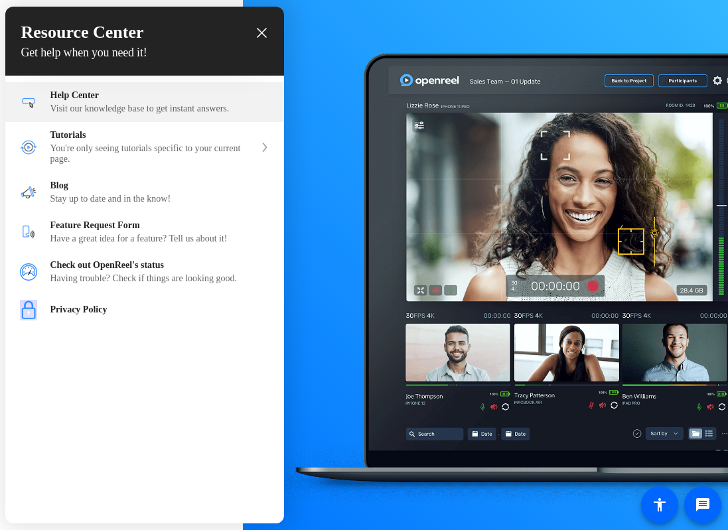
click at [80, 103] on div "Help Center Visit our knowledge base to get instant answers." at bounding box center [159, 102] width 219 height 24
